Goal: Information Seeking & Learning: Learn about a topic

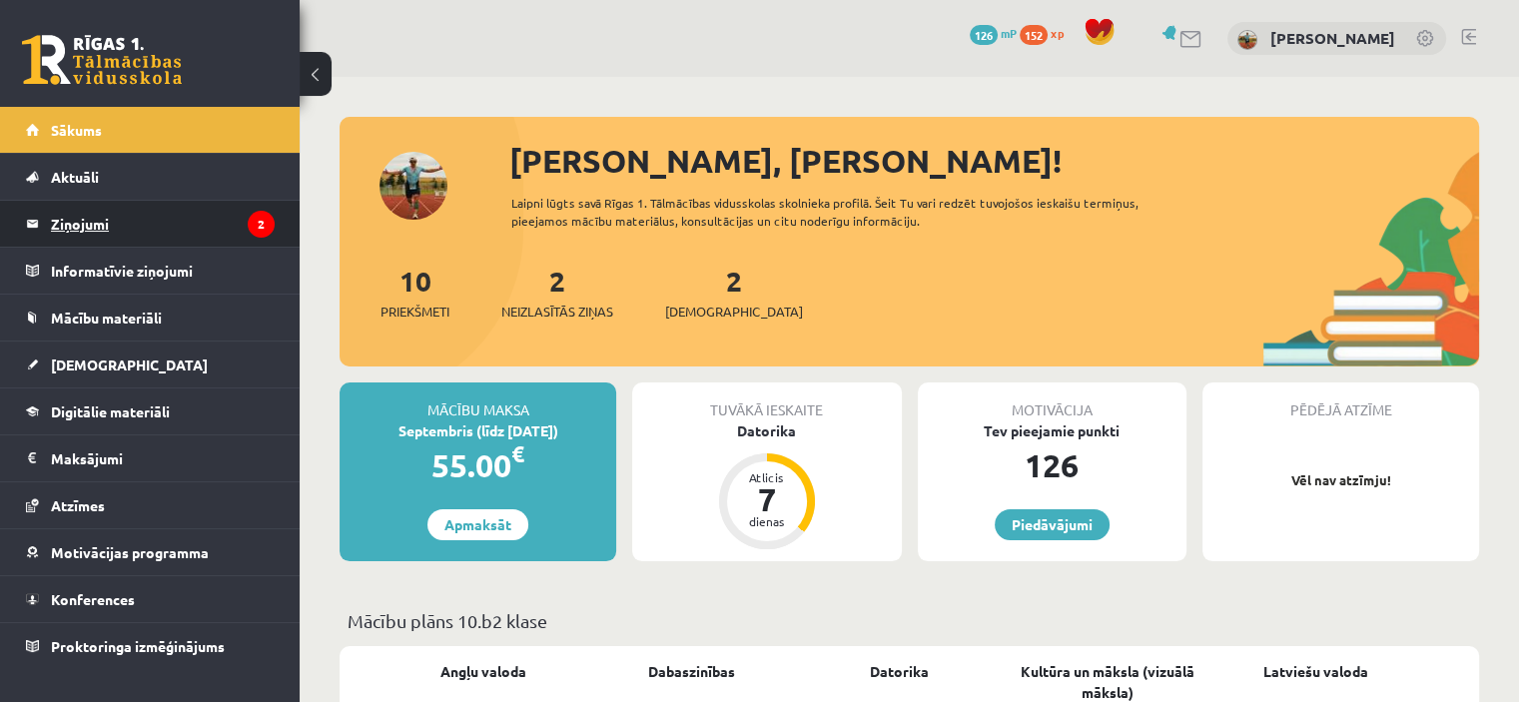
click at [176, 214] on legend "Ziņojumi 2" at bounding box center [163, 224] width 224 height 46
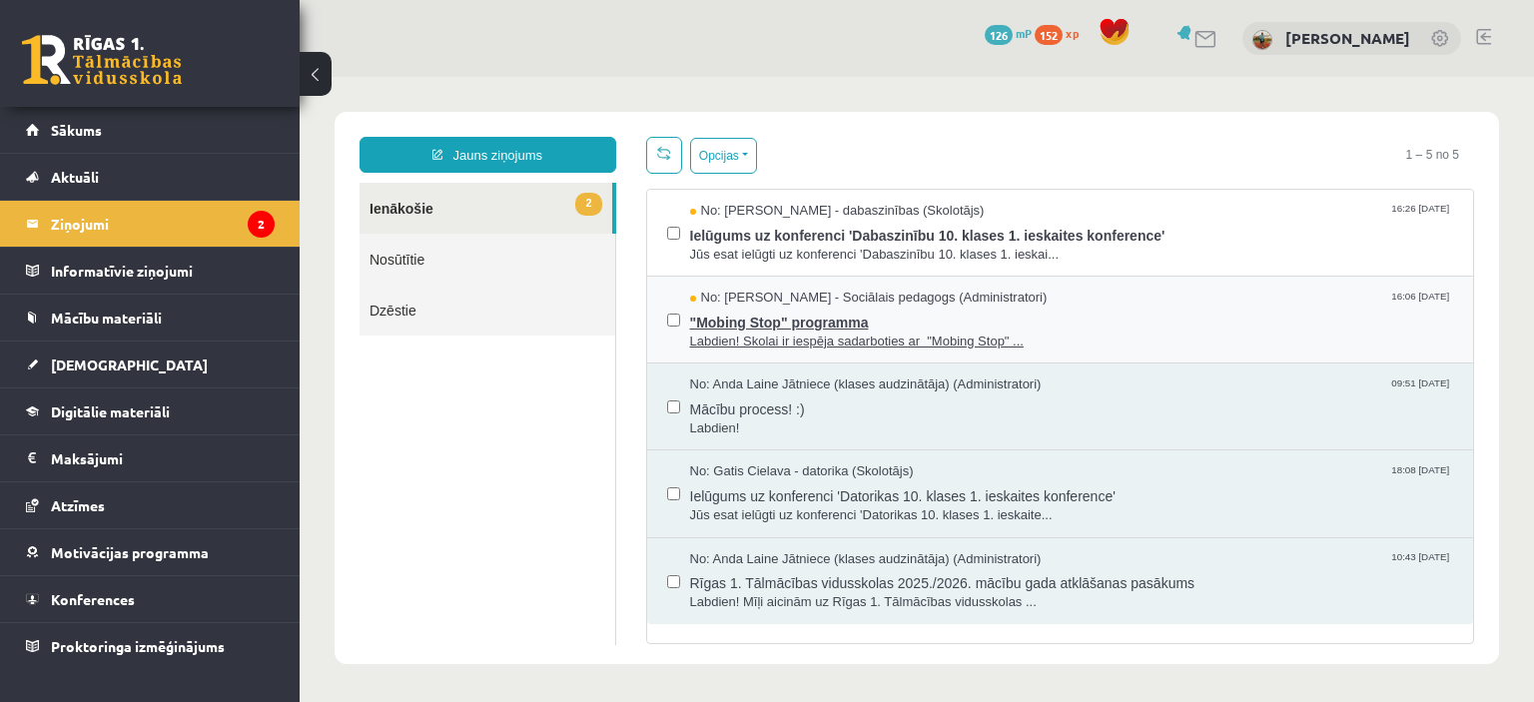
click at [791, 313] on span ""Mobing Stop" programma" at bounding box center [1072, 320] width 764 height 25
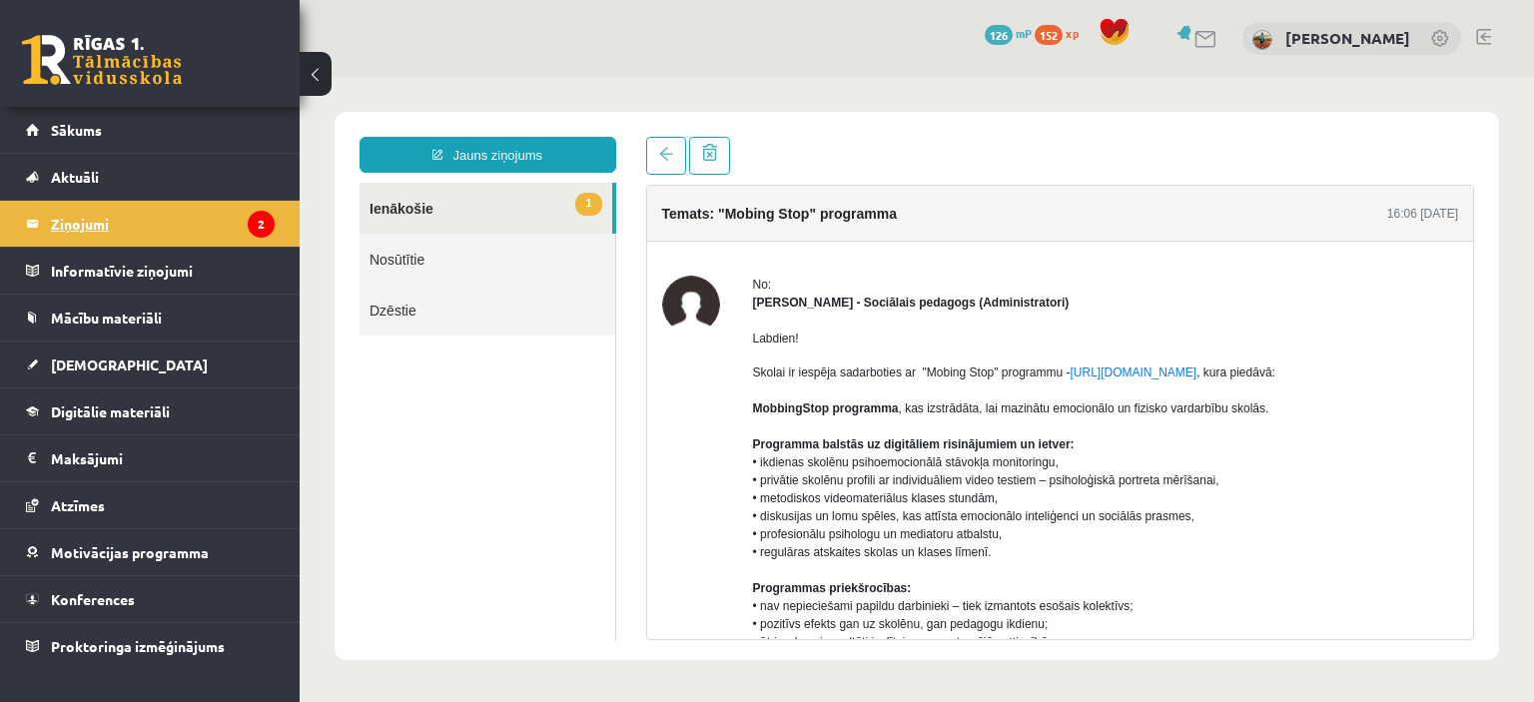
click at [84, 226] on legend "Ziņojumi 2" at bounding box center [163, 224] width 224 height 46
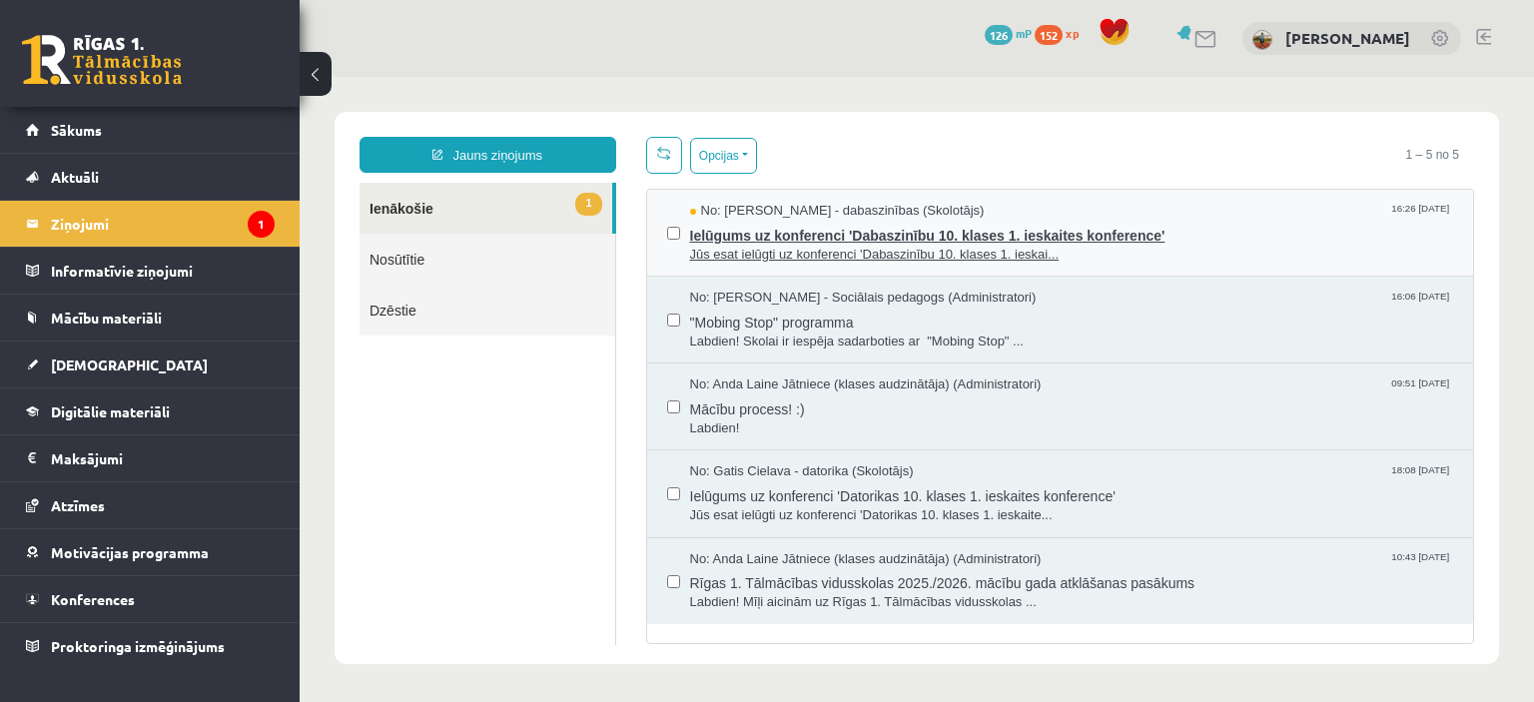
click at [804, 215] on span "No: Sanita Baumane - dabaszinības (Skolotājs)" at bounding box center [837, 211] width 295 height 19
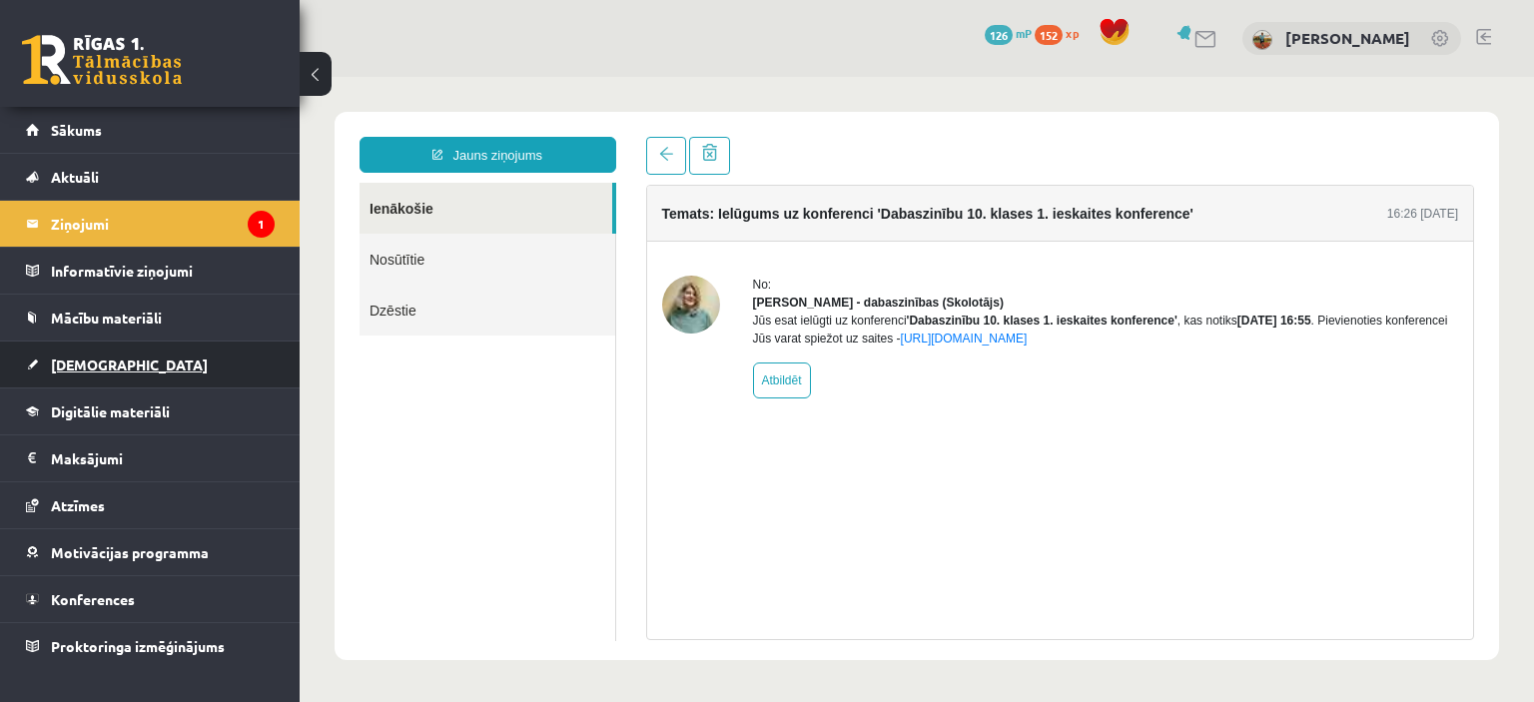
click at [120, 355] on link "[DEMOGRAPHIC_DATA]" at bounding box center [150, 365] width 249 height 46
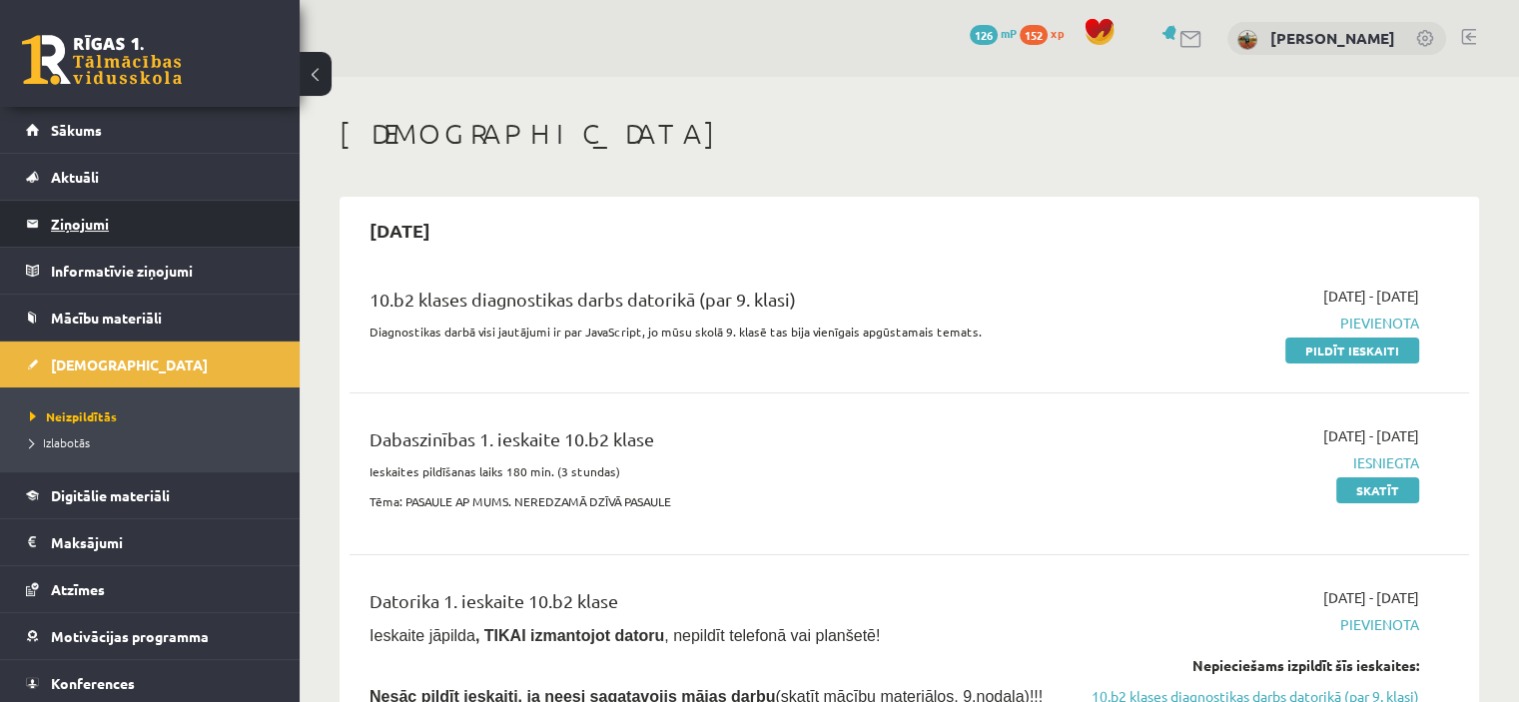
click at [103, 225] on legend "Ziņojumi 1" at bounding box center [163, 224] width 224 height 46
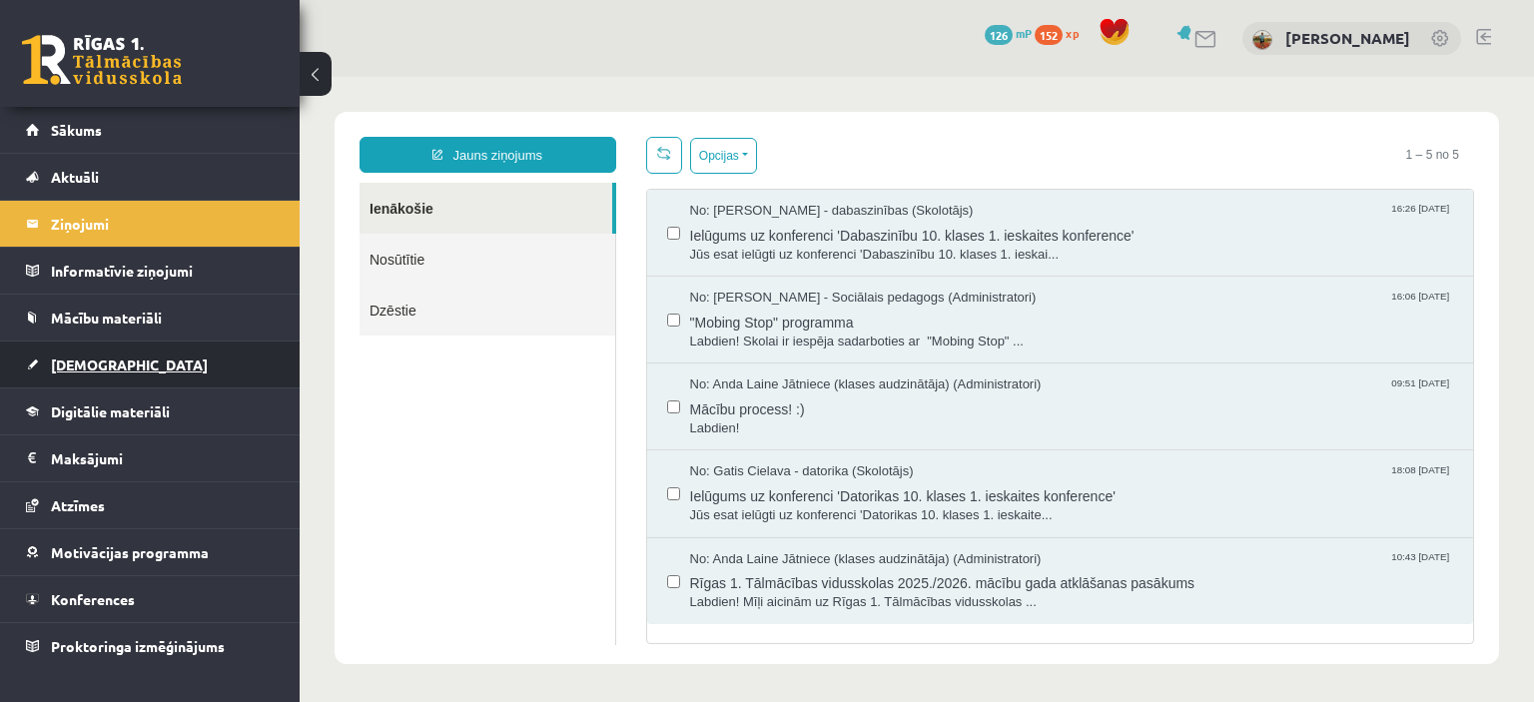
click at [134, 357] on link "[DEMOGRAPHIC_DATA]" at bounding box center [150, 365] width 249 height 46
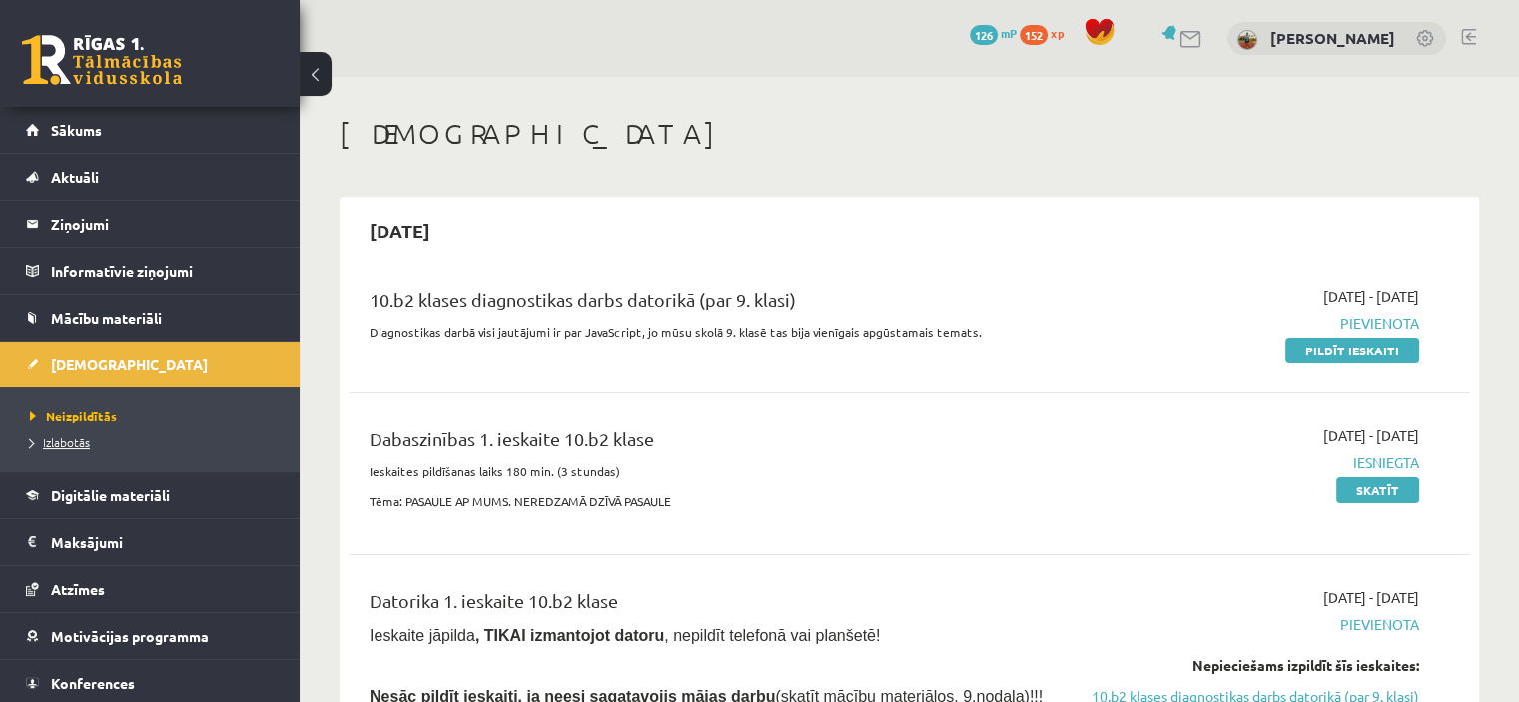
click at [68, 442] on span "Izlabotās" at bounding box center [60, 442] width 60 height 16
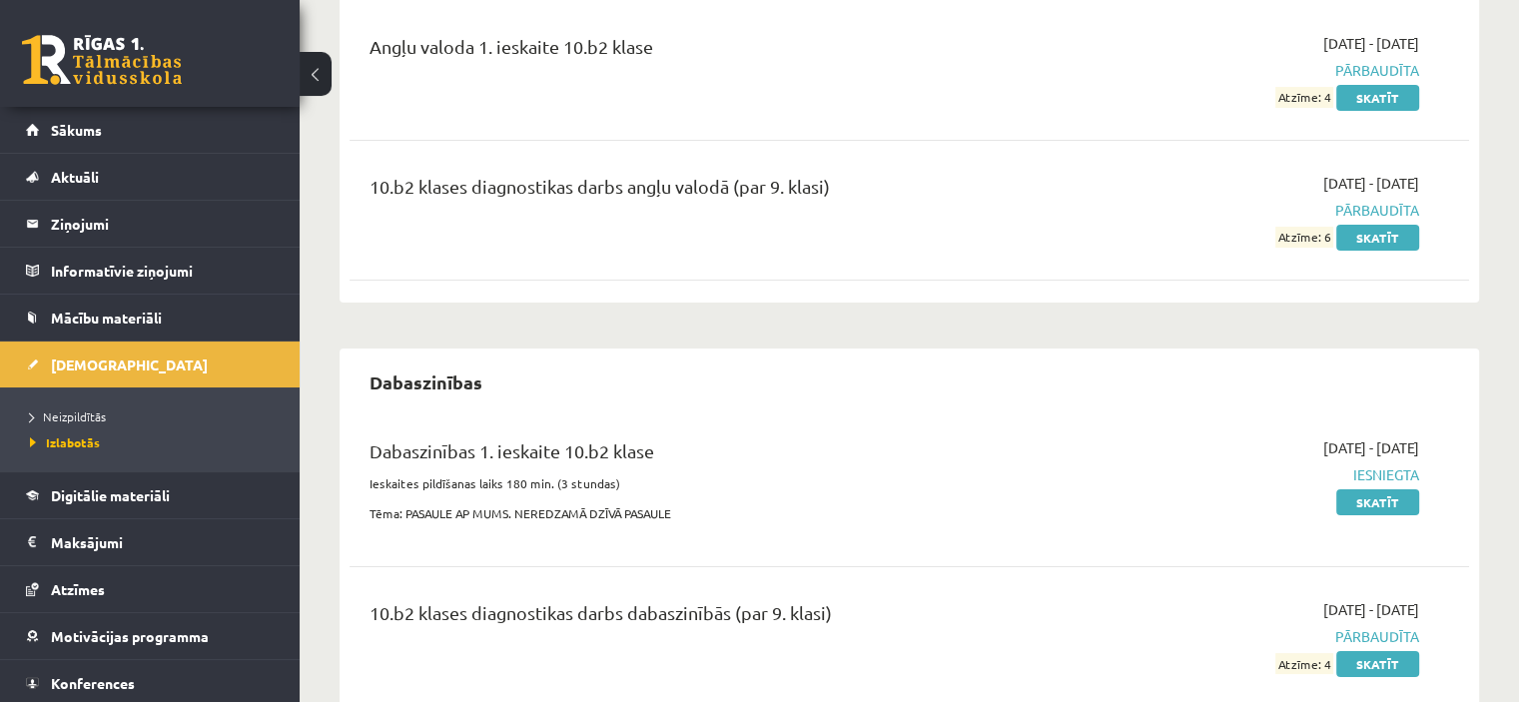
scroll to position [218, 0]
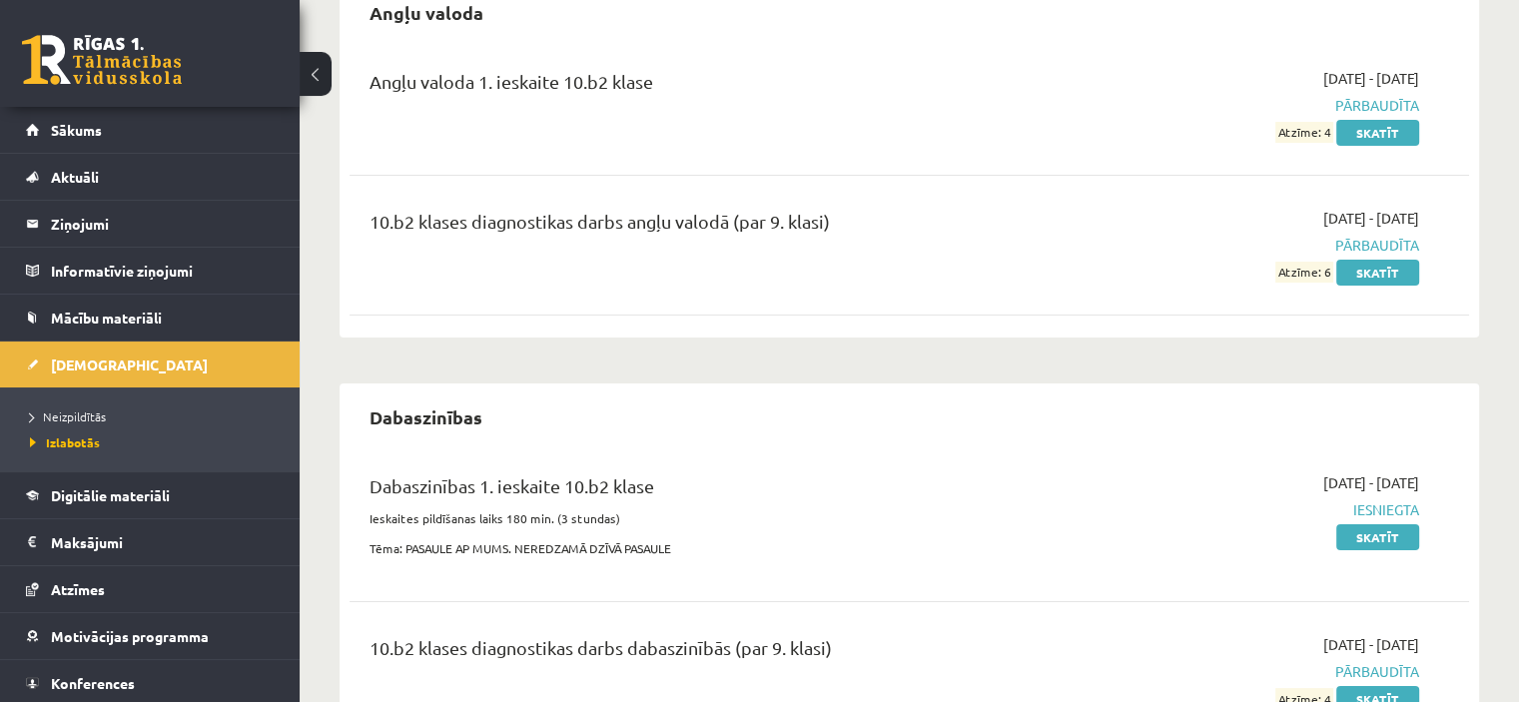
click at [133, 68] on link at bounding box center [102, 60] width 160 height 50
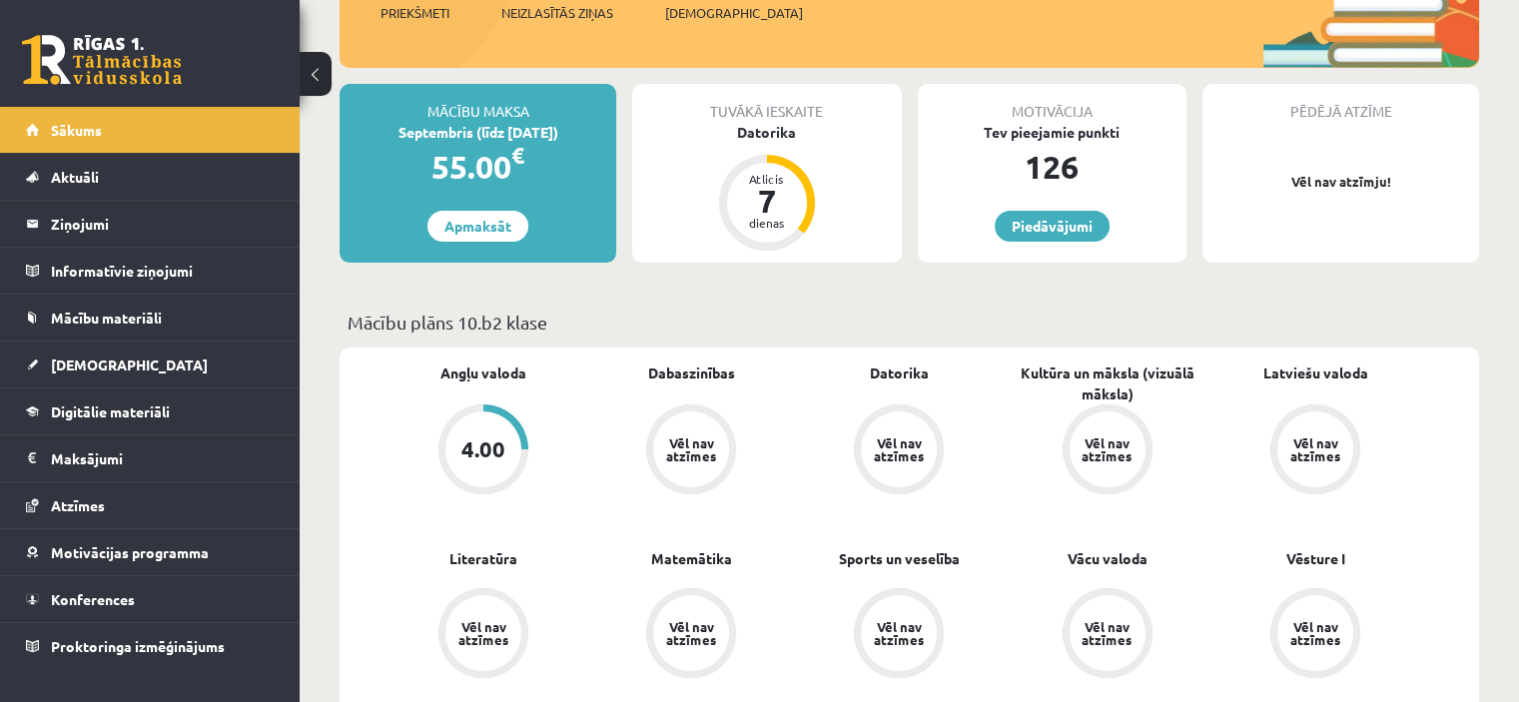
scroll to position [300, 0]
click at [762, 151] on div "Tuvākā ieskaite Datorika Atlicis 7 dienas" at bounding box center [766, 172] width 269 height 179
click at [762, 131] on div "Datorika" at bounding box center [766, 131] width 269 height 21
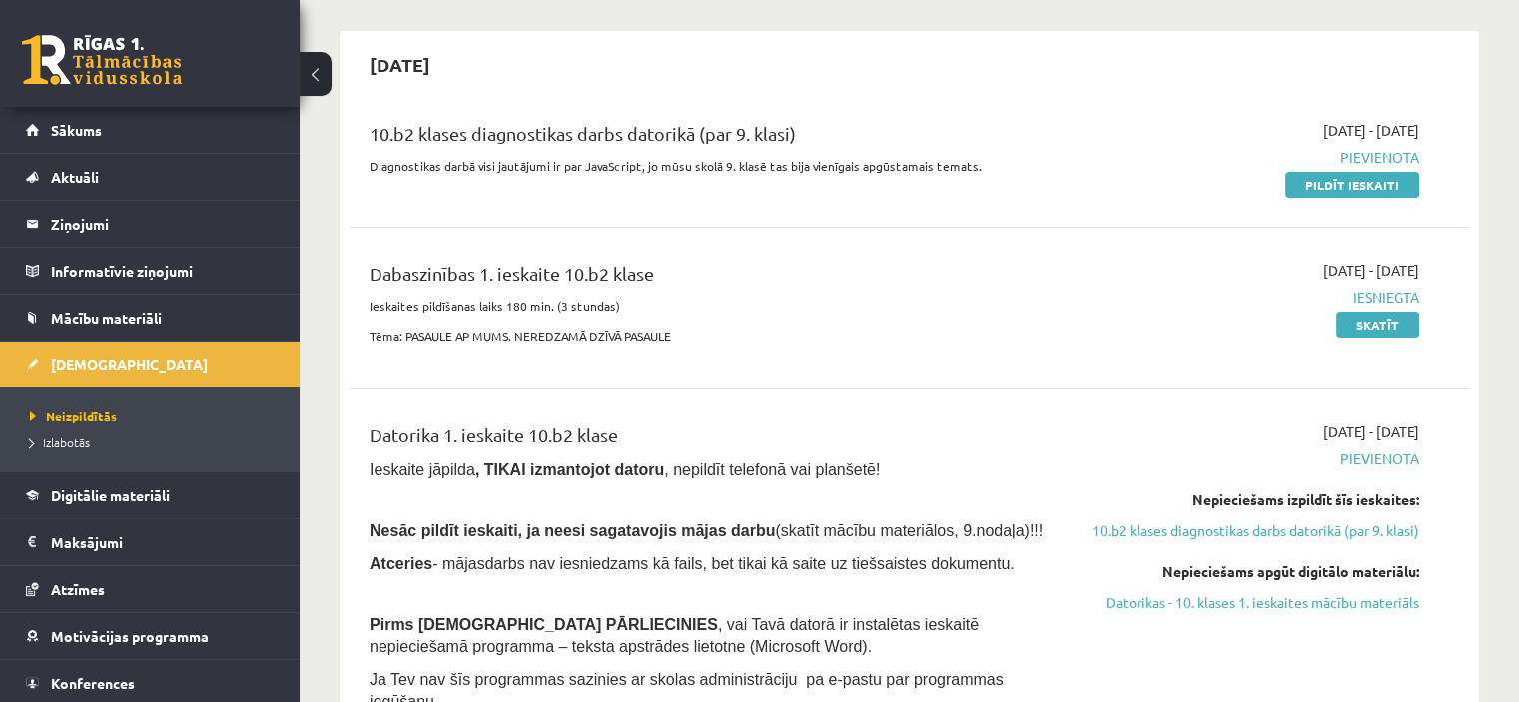
scroll to position [200, 0]
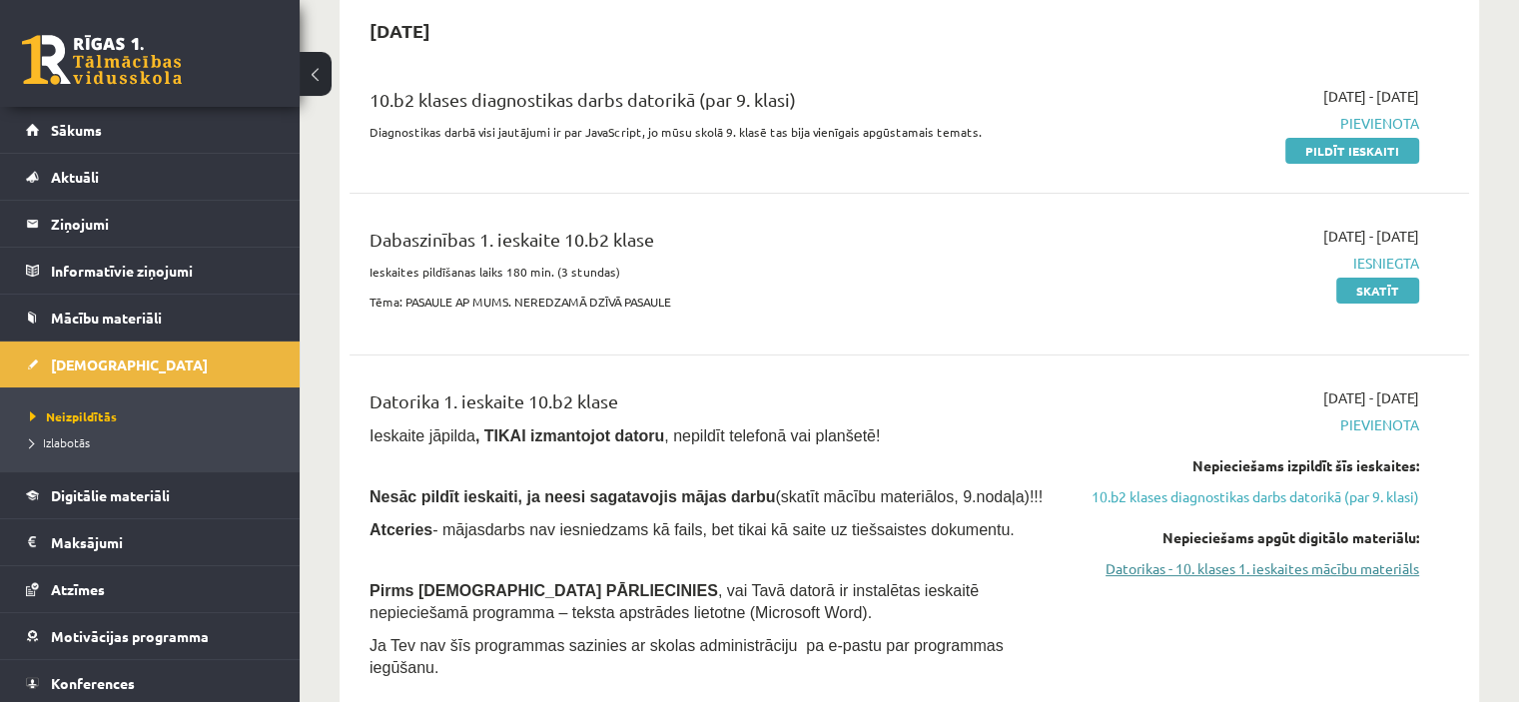
click at [1163, 579] on link "Datorikas - 10. klases 1. ieskaites mācību materiāls" at bounding box center [1254, 568] width 330 height 21
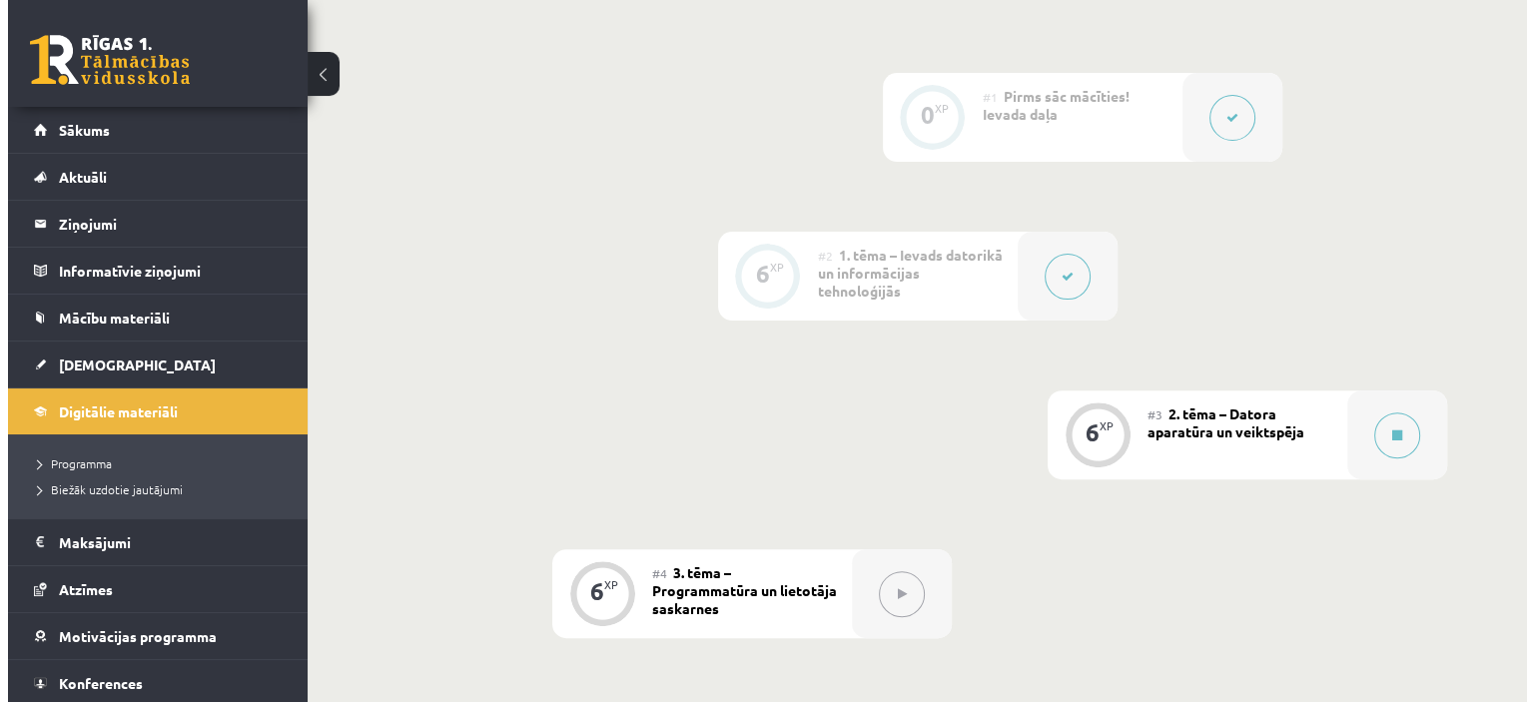
scroll to position [599, 0]
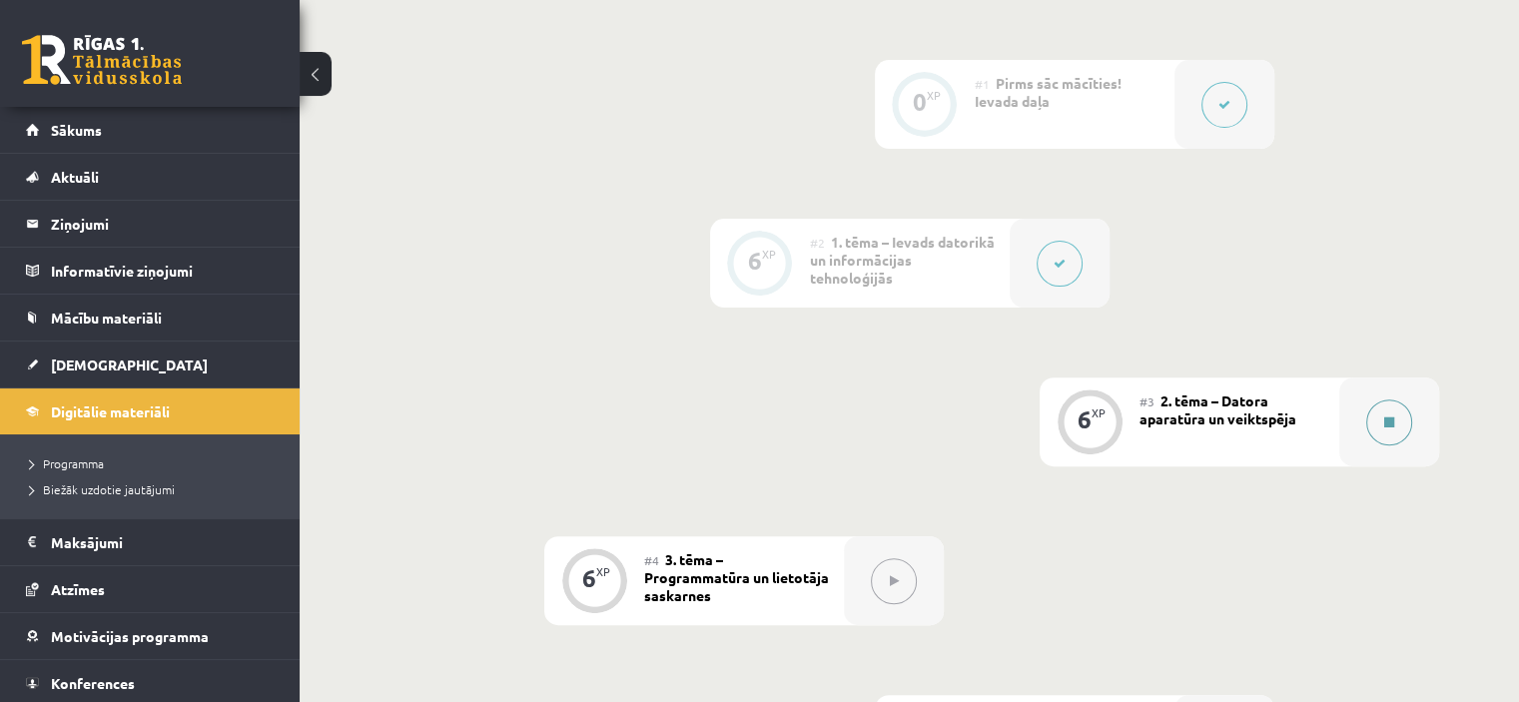
click at [1370, 399] on button at bounding box center [1389, 422] width 46 height 46
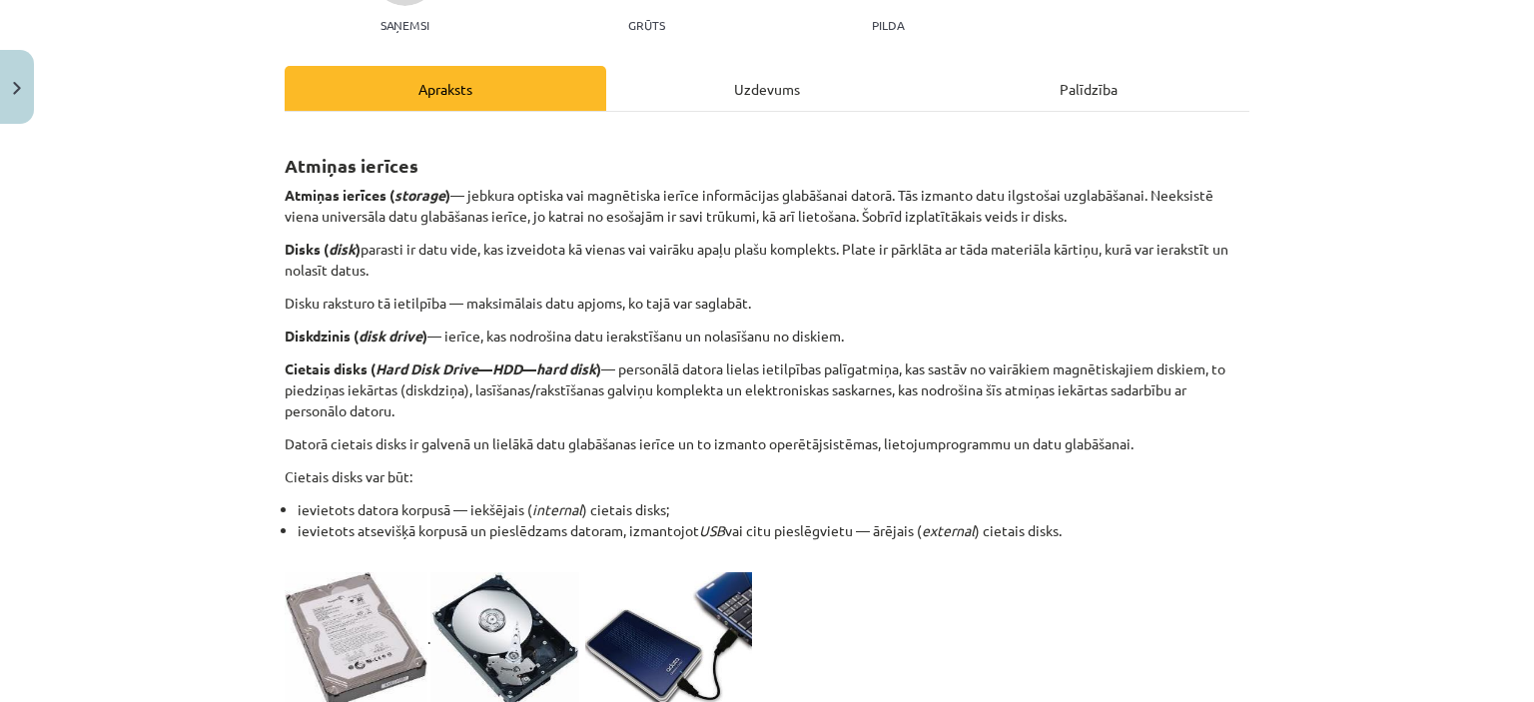
scroll to position [200, 0]
